Goal: Information Seeking & Learning: Learn about a topic

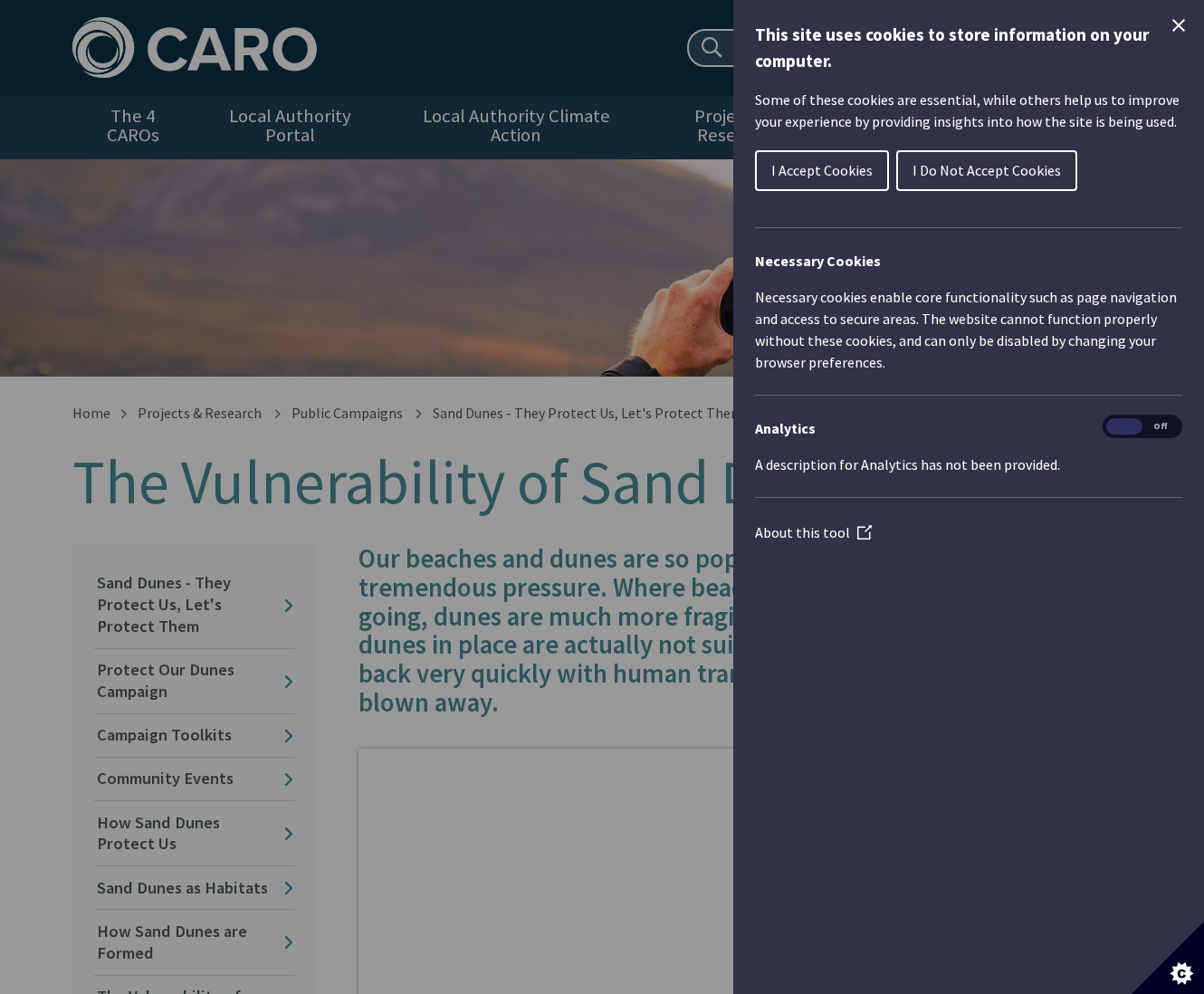
scroll to position [284, 0]
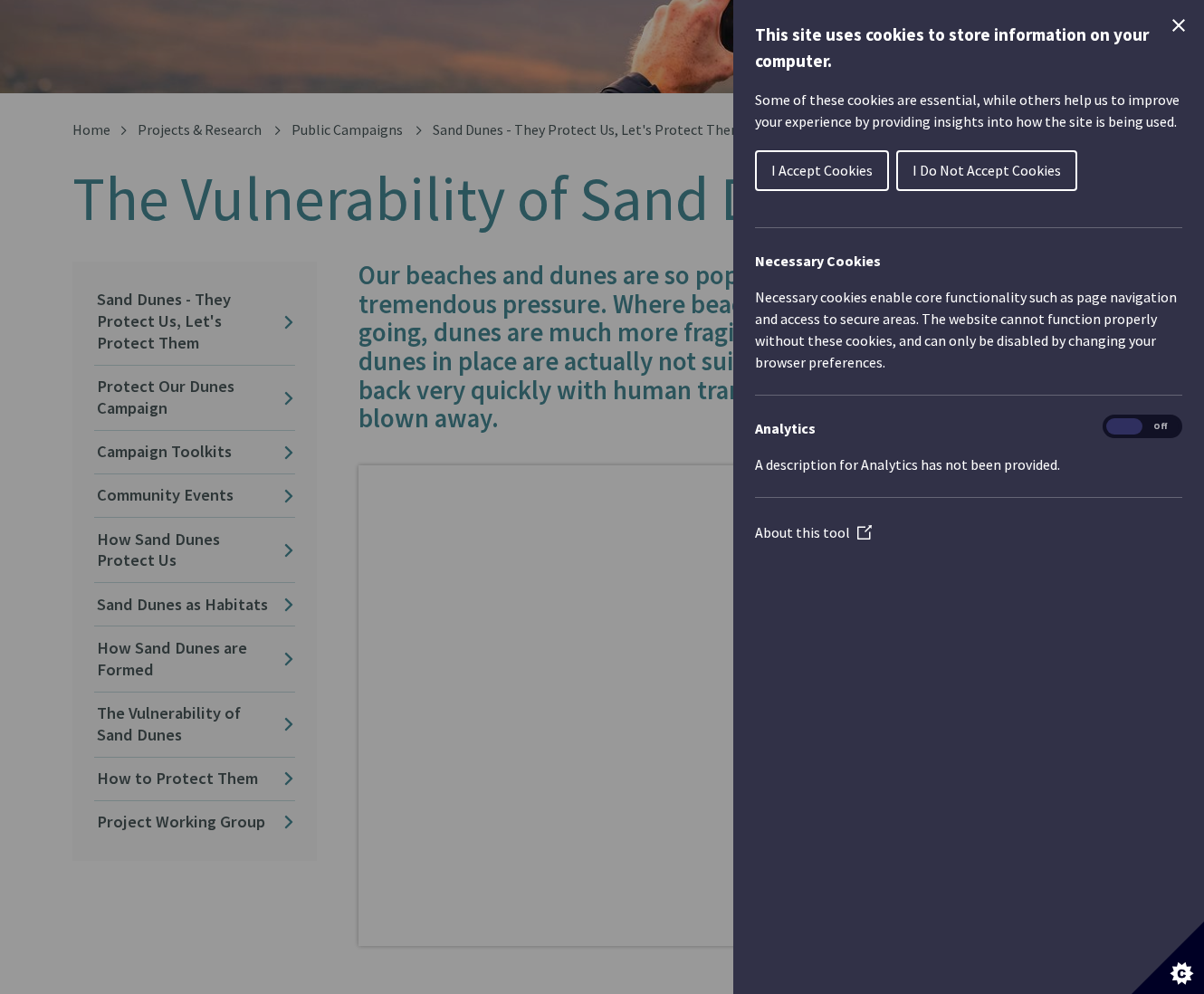
click at [1178, 22] on icon "Close Cookie Control" at bounding box center [1178, 26] width 22 height 22
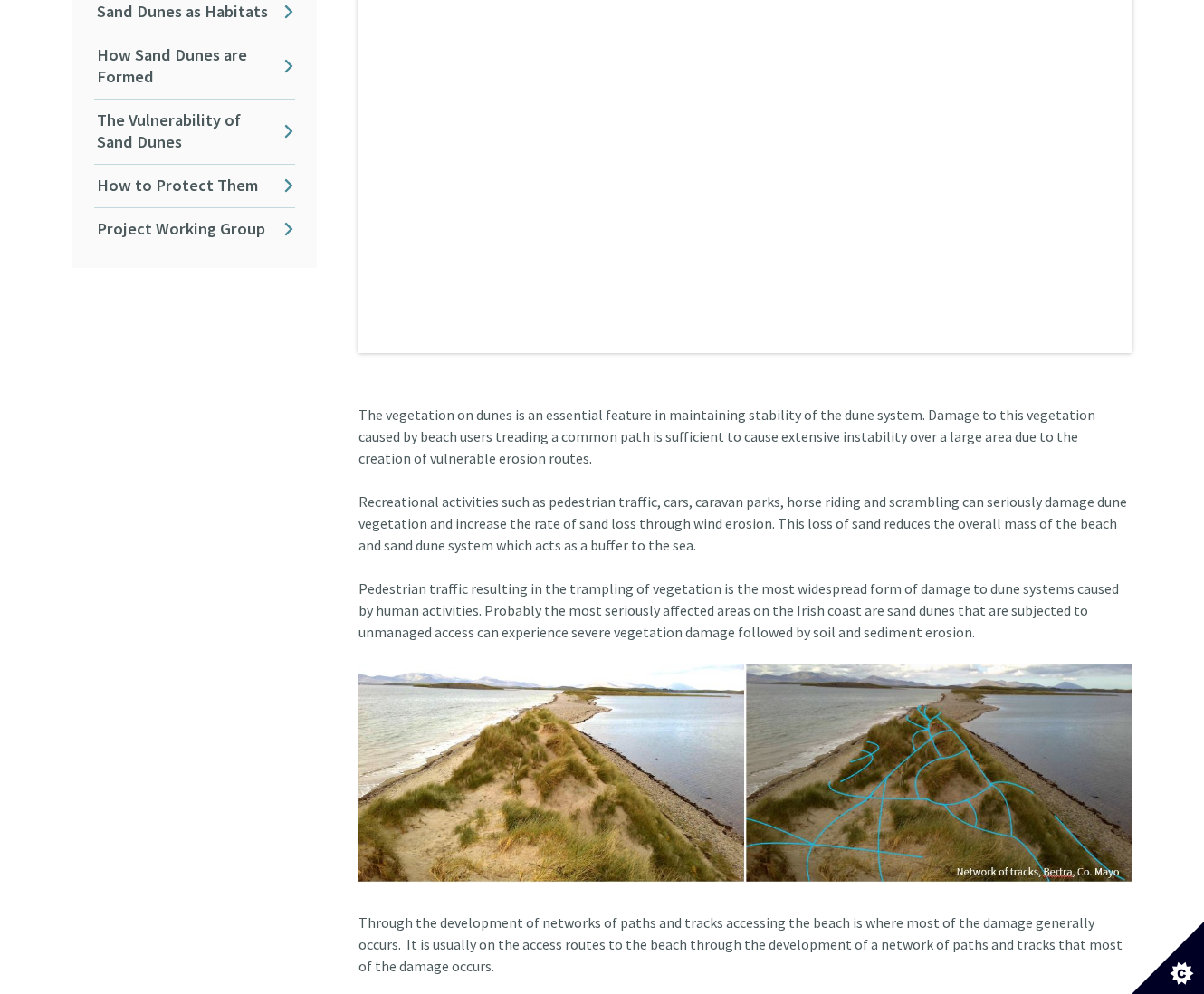
scroll to position [1075, 0]
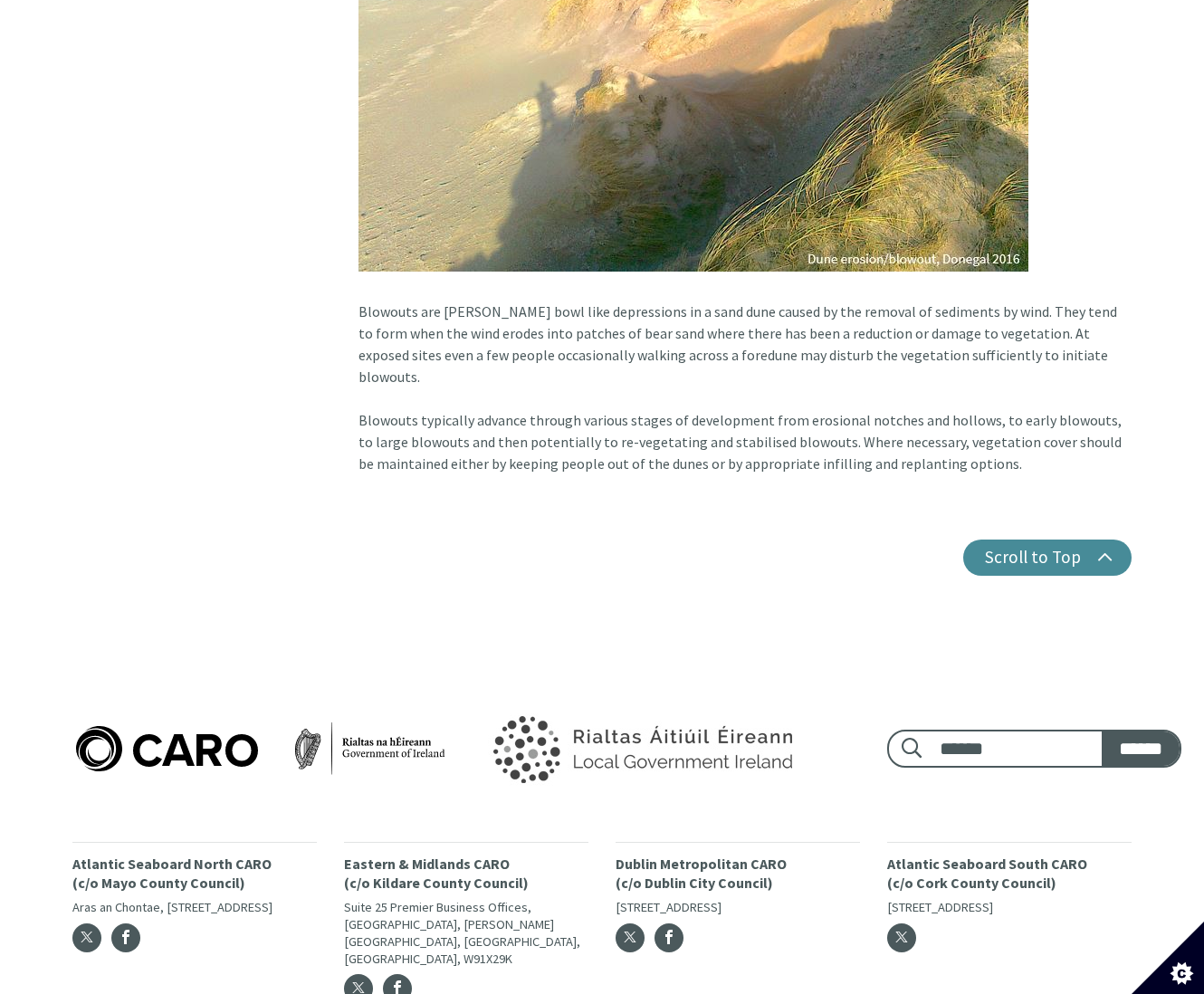
scroll to position [2340, 0]
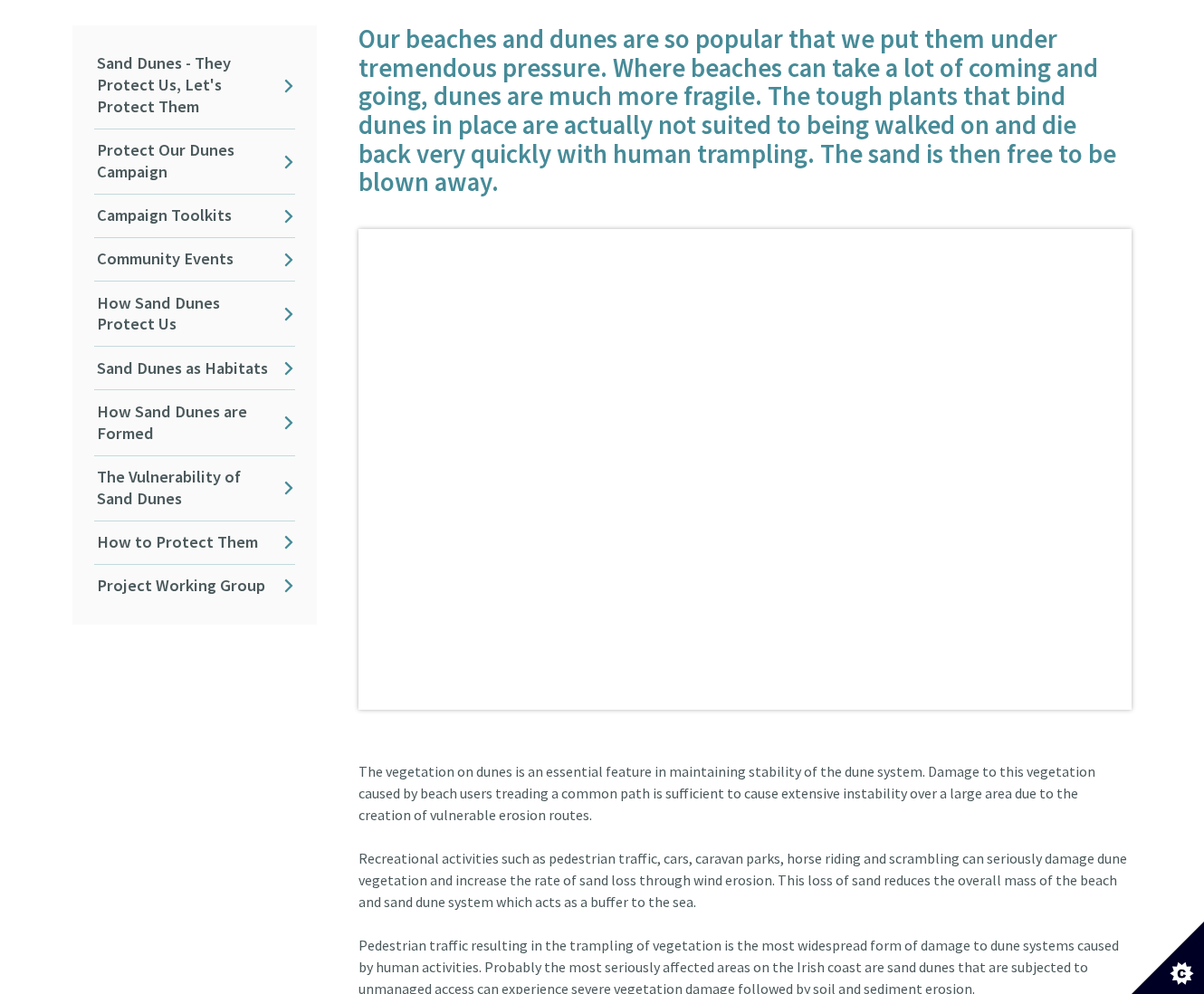
scroll to position [531, 0]
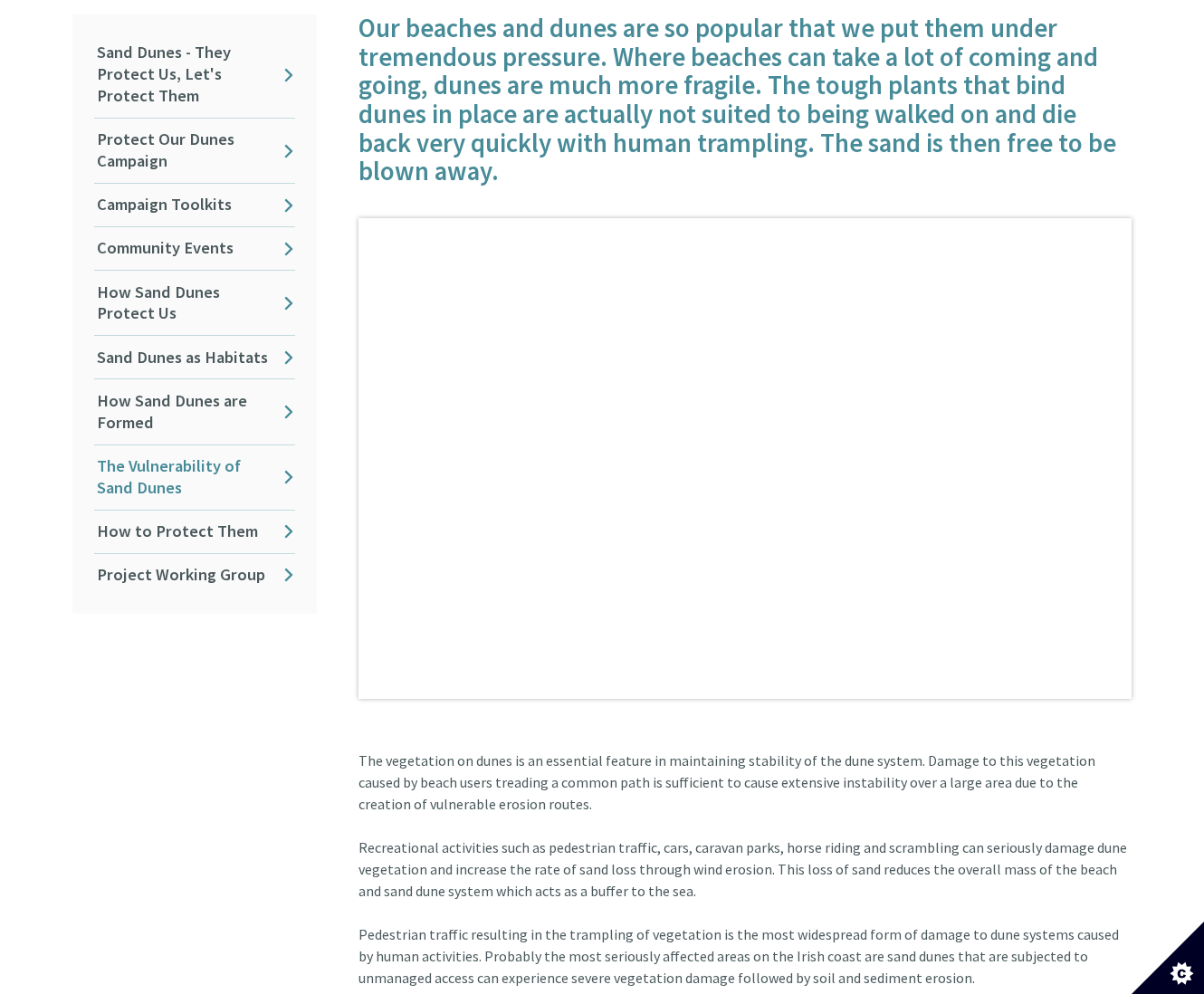
click at [195, 469] on link "The Vulnerability of Sand Dunes" at bounding box center [195, 477] width 201 height 64
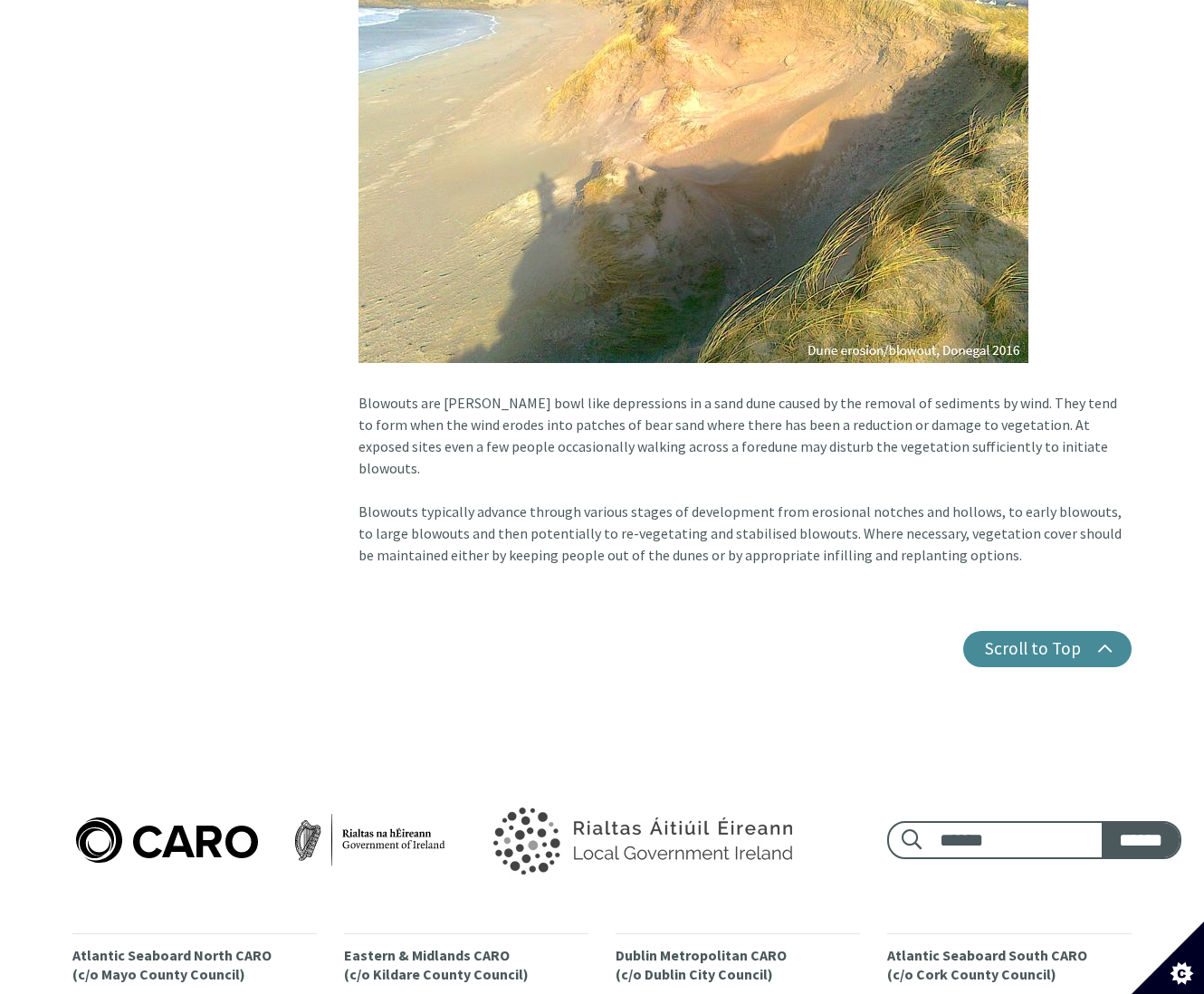
scroll to position [2340, 0]
